Goal: Task Accomplishment & Management: Manage account settings

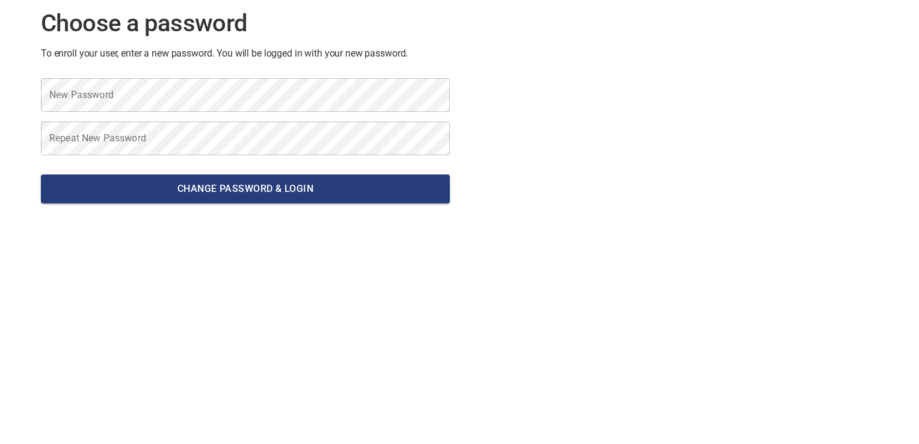
click at [143, 76] on form "New Password New Password Repeat New Password Repeat New Password Change passwo…" at bounding box center [245, 141] width 409 height 144
click at [233, 55] on h2 "To enroll your user, enter a new password. You will be logged in with your new …" at bounding box center [245, 53] width 409 height 11
click at [336, 54] on h2 "To enroll your user, enter a new password. You will be logged in with your new …" at bounding box center [245, 53] width 409 height 11
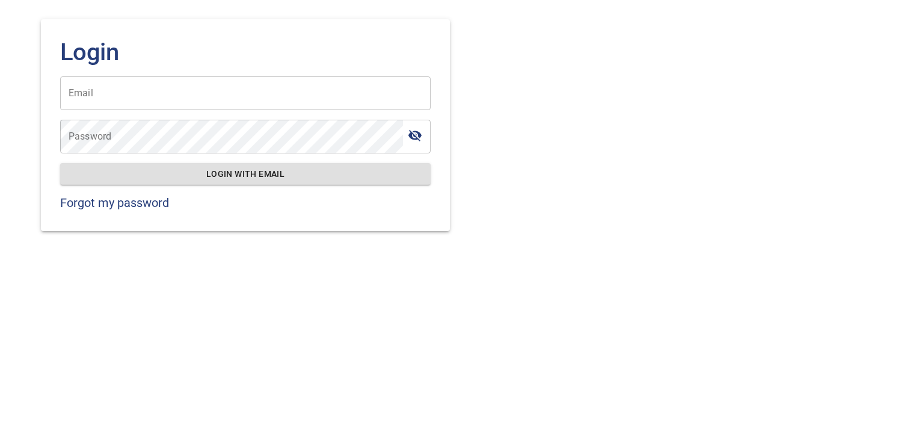
click at [633, 184] on div "Login Email Email Password Password Login with email Forgot my password" at bounding box center [459, 115] width 857 height 250
